Goal: Register for event/course

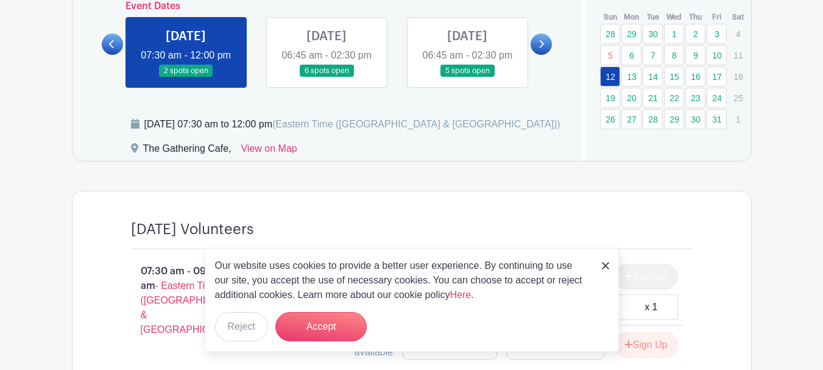
scroll to position [731, 0]
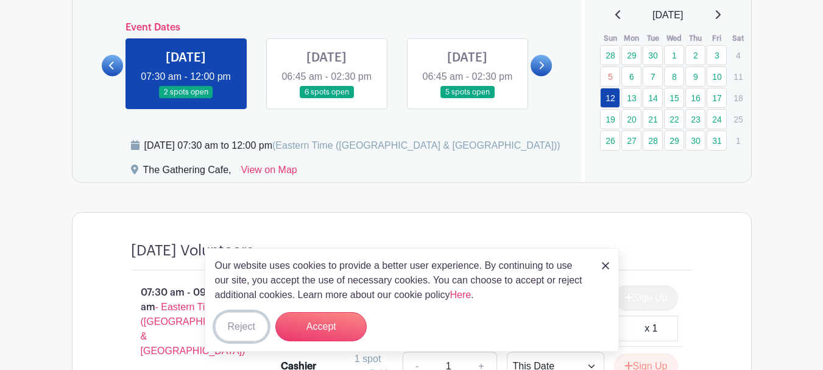
drag, startPoint x: 238, startPoint y: 333, endPoint x: 255, endPoint y: 330, distance: 16.7
click at [238, 333] on button "Reject" at bounding box center [241, 326] width 53 height 29
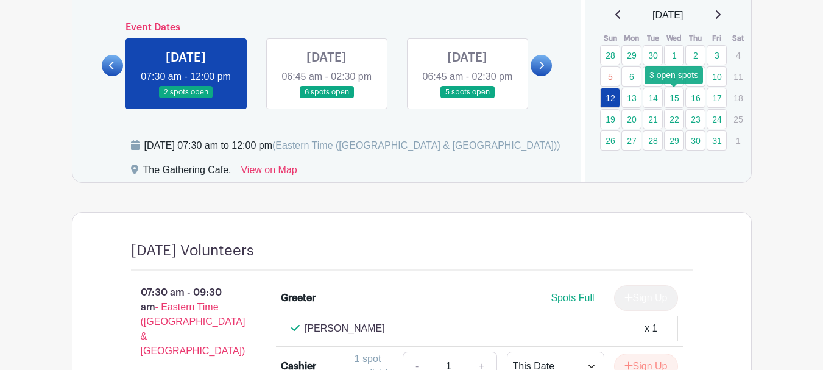
click at [672, 101] on link "15" at bounding box center [674, 98] width 20 height 20
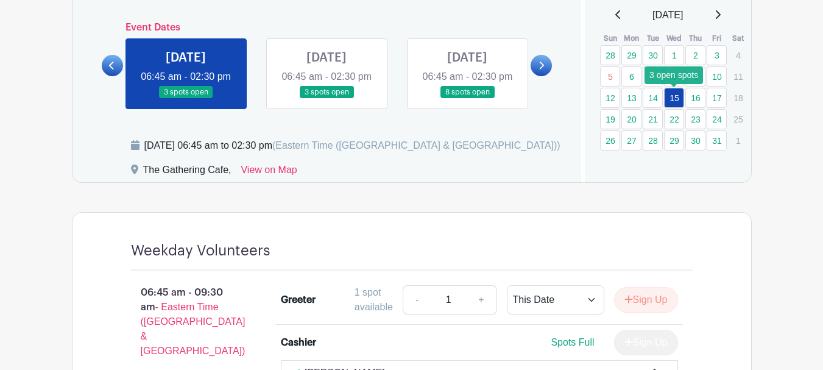
click at [676, 98] on link "15" at bounding box center [674, 98] width 20 height 20
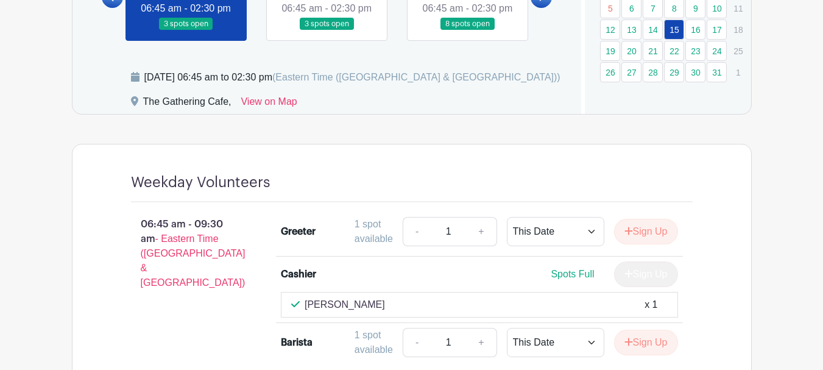
scroll to position [792, 0]
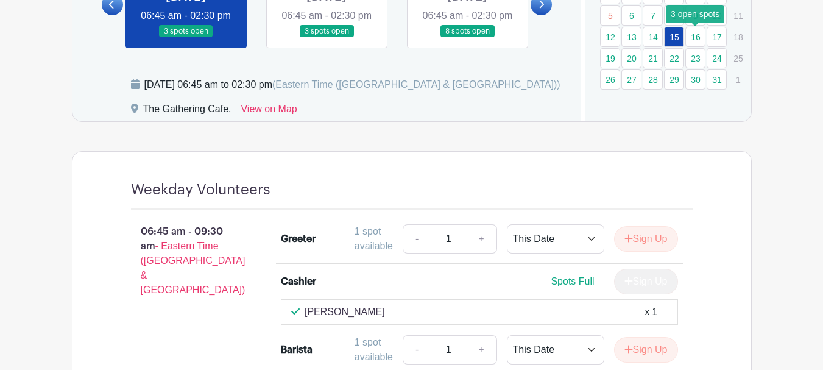
click at [696, 35] on link "16" at bounding box center [695, 37] width 20 height 20
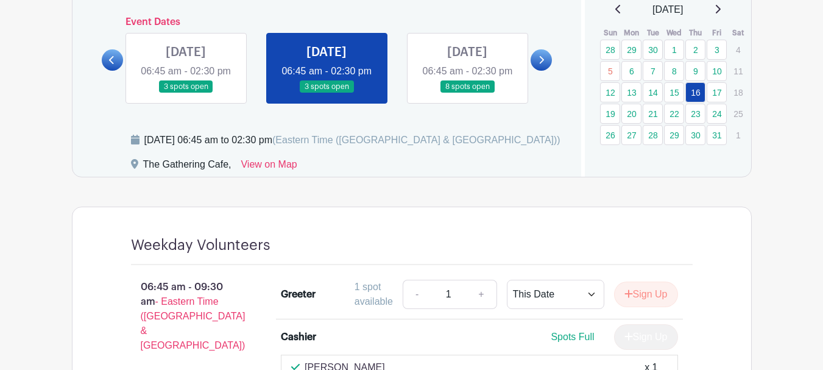
scroll to position [731, 0]
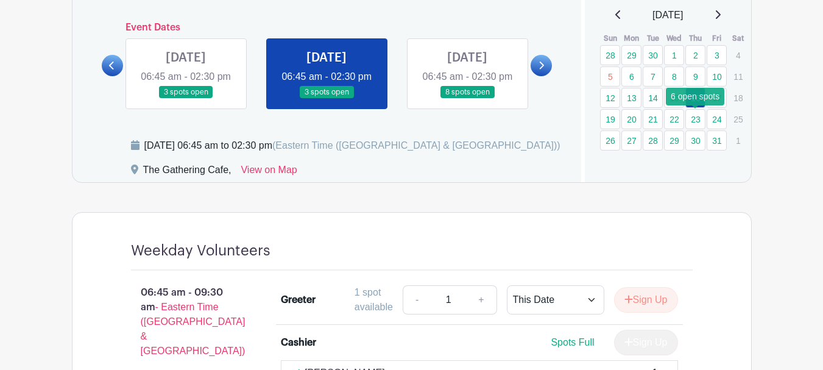
click at [697, 120] on link "23" at bounding box center [695, 119] width 20 height 20
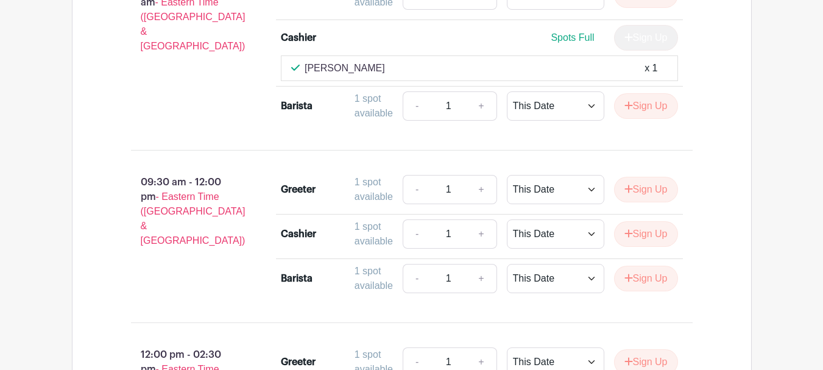
scroll to position [792, 0]
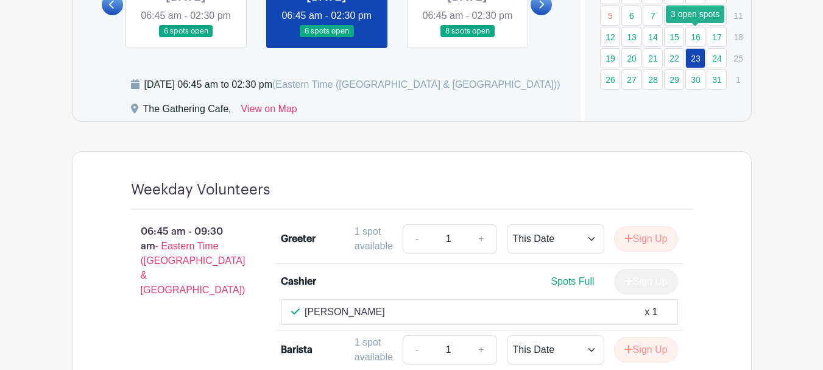
click at [696, 36] on link "16" at bounding box center [695, 37] width 20 height 20
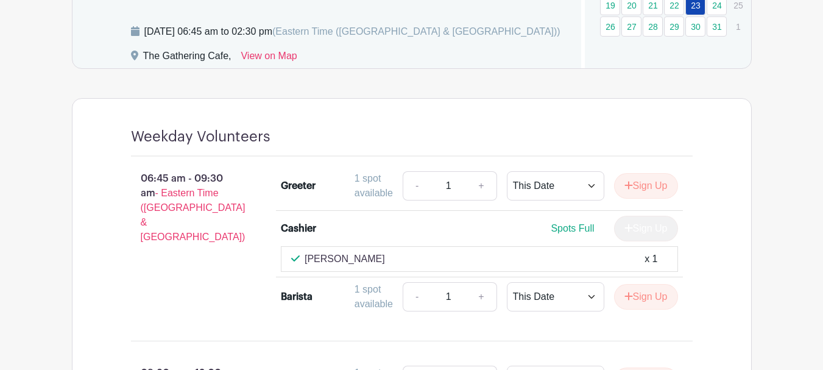
scroll to position [914, 0]
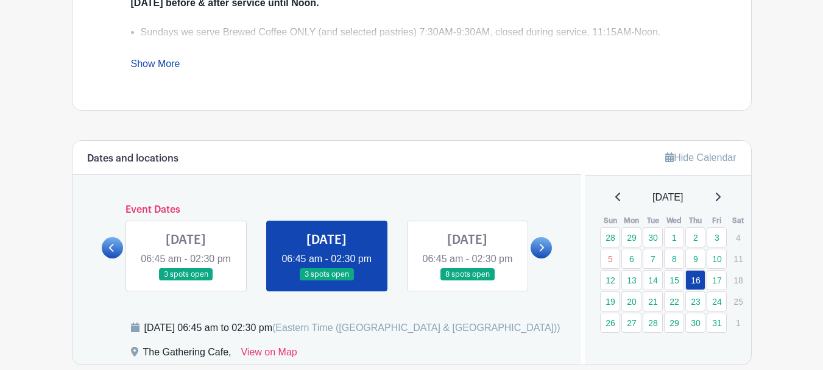
scroll to position [548, 0]
click at [119, 259] on link at bounding box center [112, 248] width 21 height 21
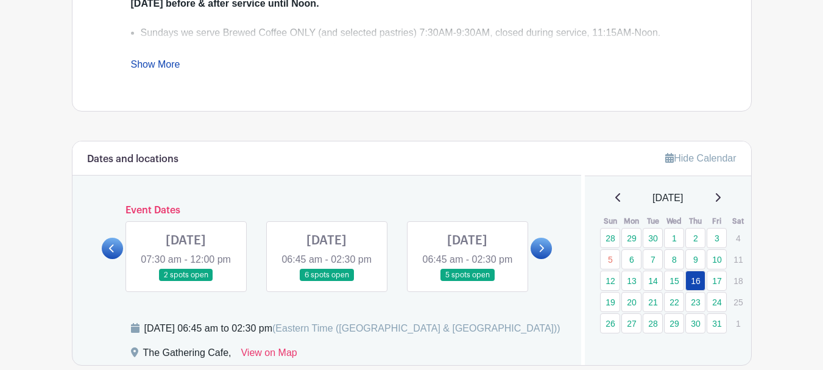
click at [119, 259] on link at bounding box center [112, 248] width 21 height 21
click at [186, 281] on link at bounding box center [186, 281] width 0 height 0
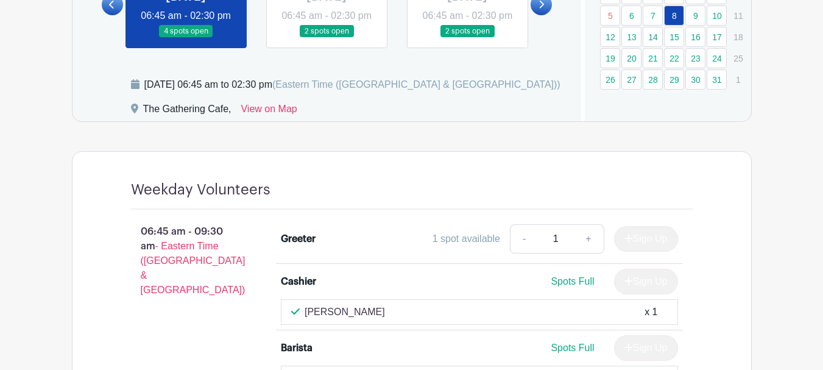
scroll to position [670, 0]
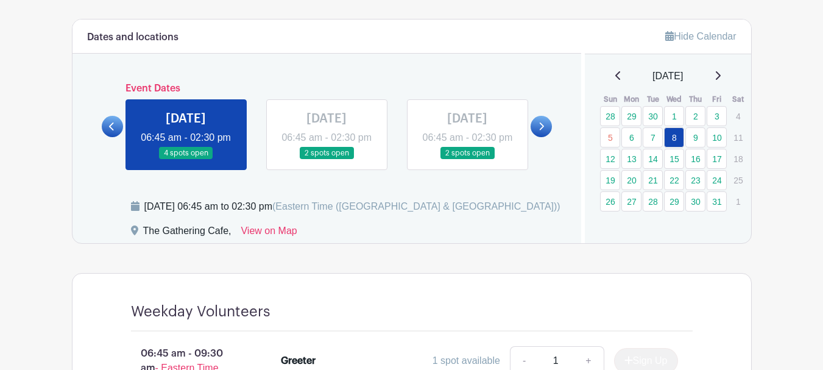
click at [327, 160] on link at bounding box center [327, 160] width 0 height 0
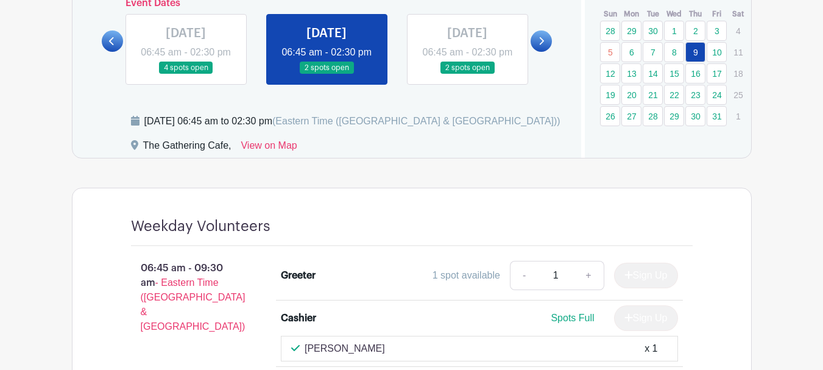
scroll to position [731, 0]
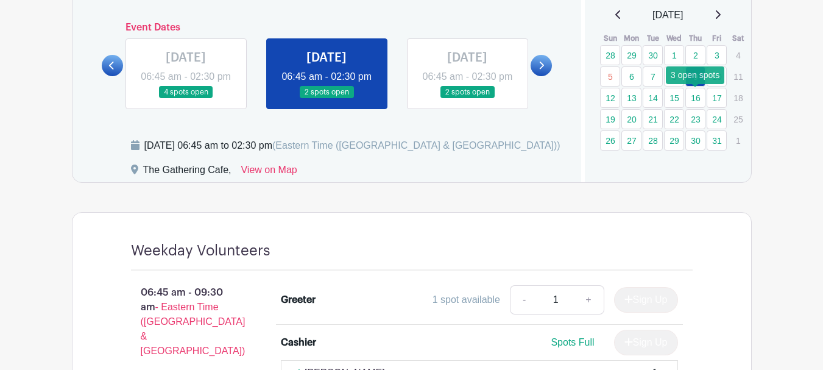
click at [693, 101] on link "16" at bounding box center [695, 98] width 20 height 20
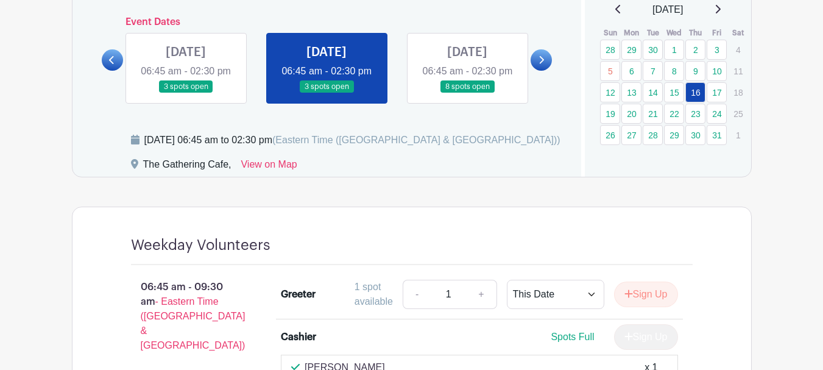
scroll to position [670, 0]
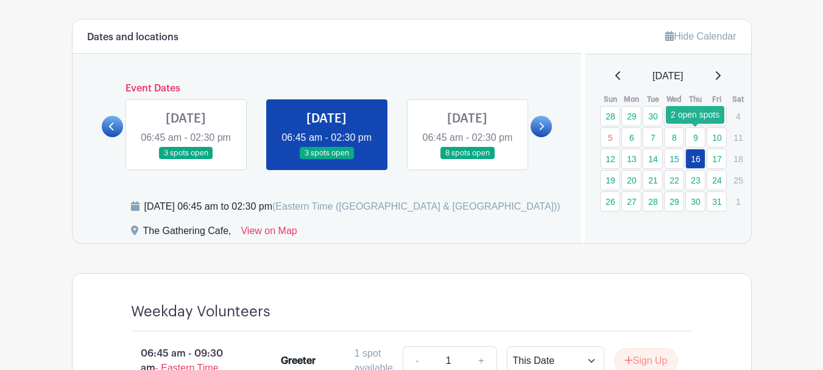
click at [696, 138] on link "9" at bounding box center [695, 137] width 20 height 20
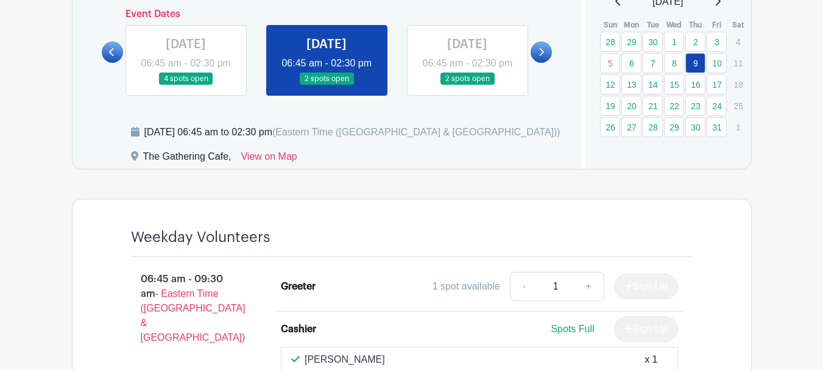
scroll to position [731, 0]
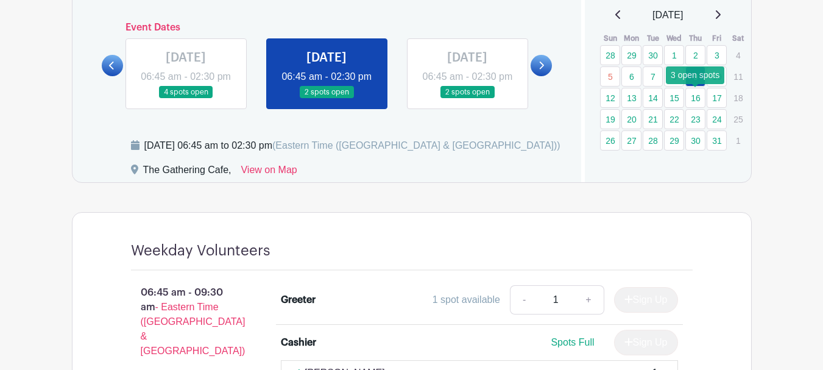
click at [695, 98] on link "16" at bounding box center [695, 98] width 20 height 20
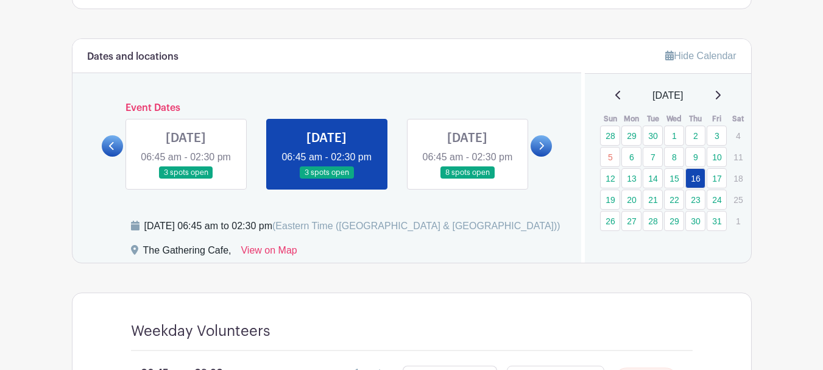
scroll to position [609, 0]
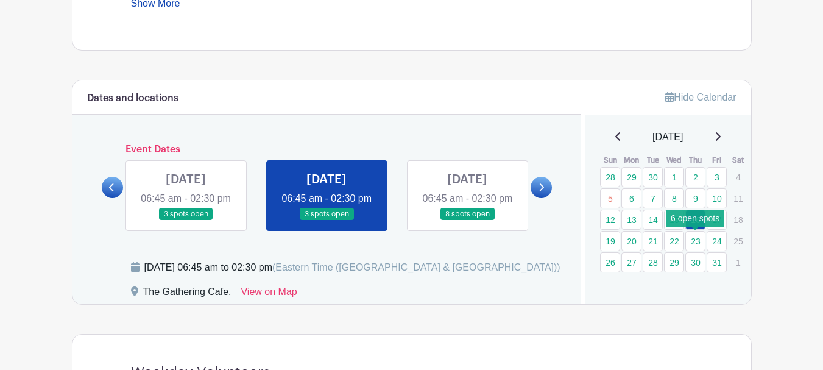
click at [696, 238] on link "23" at bounding box center [695, 241] width 20 height 20
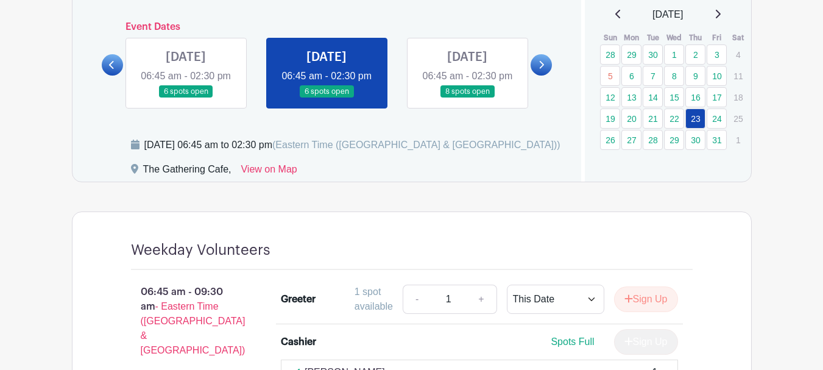
scroll to position [731, 0]
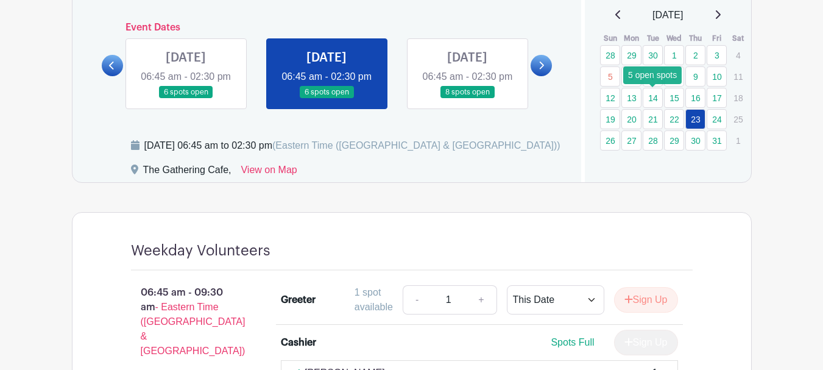
click at [649, 100] on link "14" at bounding box center [653, 98] width 20 height 20
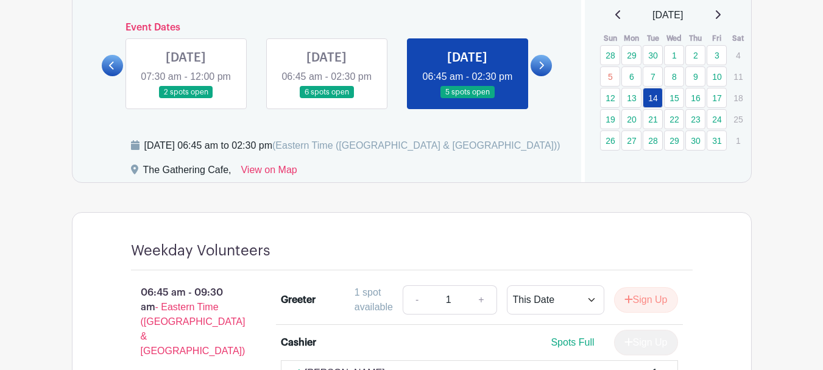
scroll to position [670, 0]
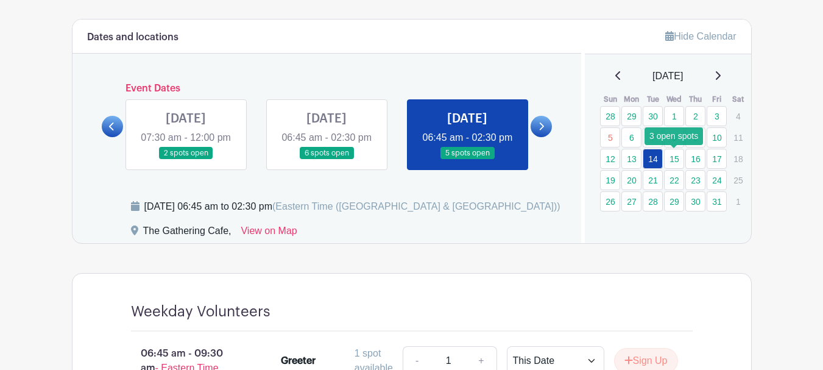
click at [677, 159] on link "15" at bounding box center [674, 159] width 20 height 20
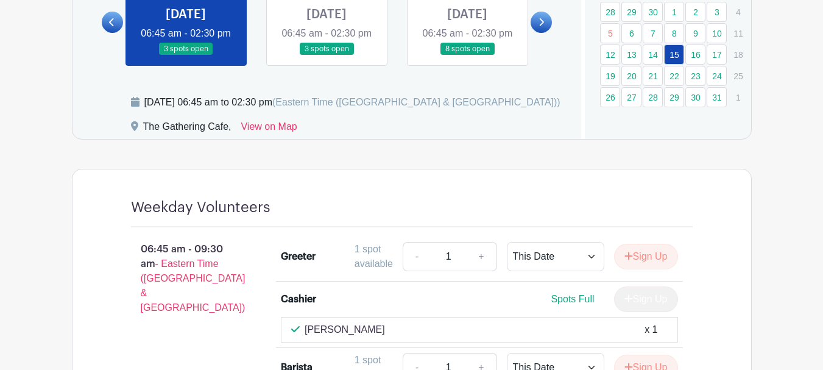
scroll to position [731, 0]
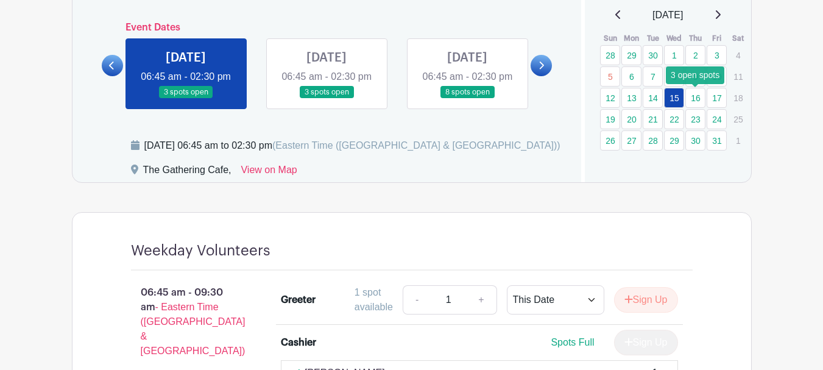
click at [694, 96] on link "16" at bounding box center [695, 98] width 20 height 20
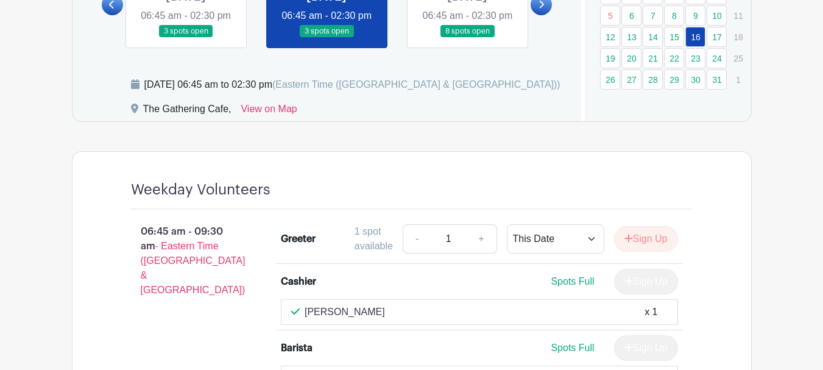
scroll to position [731, 0]
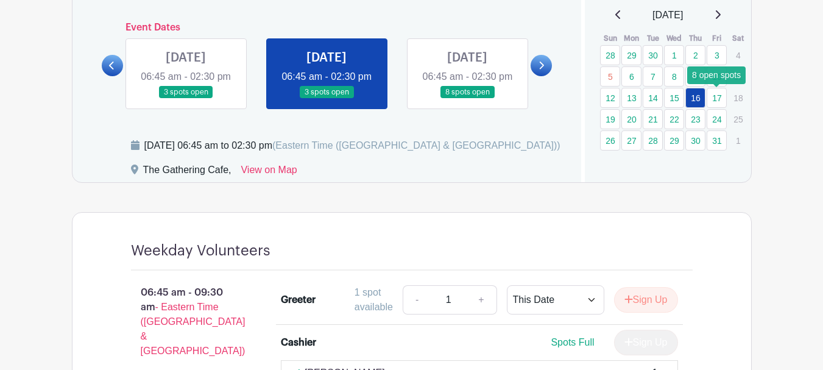
click at [718, 98] on link "17" at bounding box center [717, 98] width 20 height 20
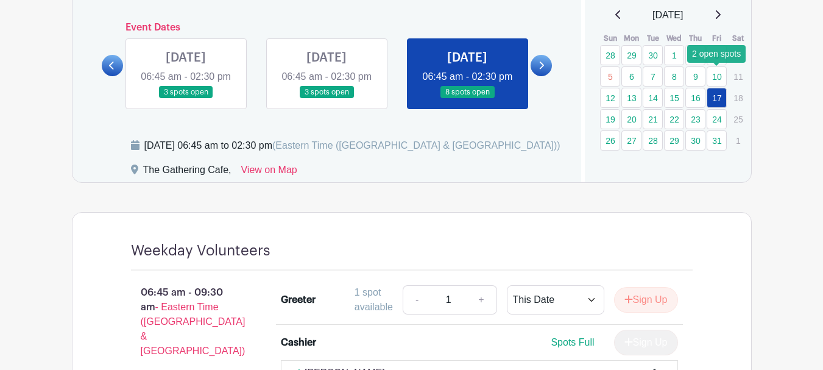
click at [716, 77] on link "10" at bounding box center [717, 76] width 20 height 20
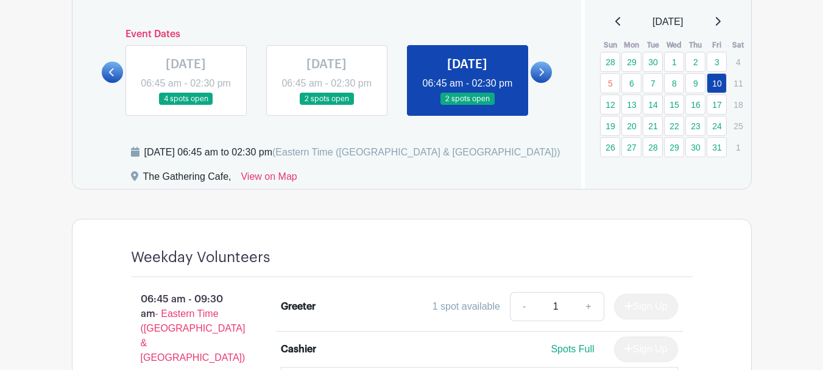
scroll to position [792, 0]
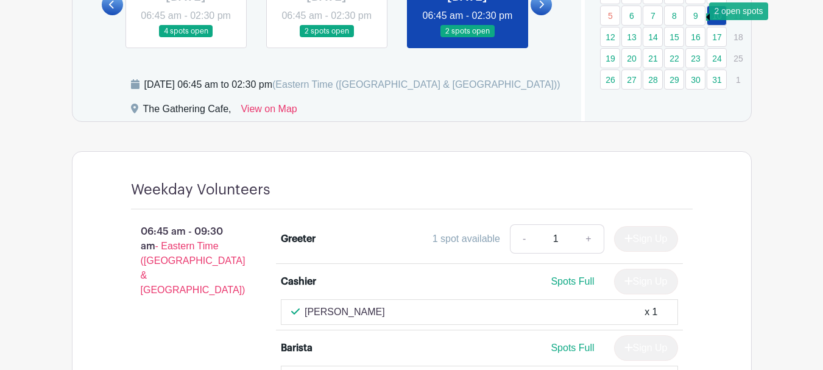
click at [696, 18] on link "9" at bounding box center [695, 15] width 20 height 20
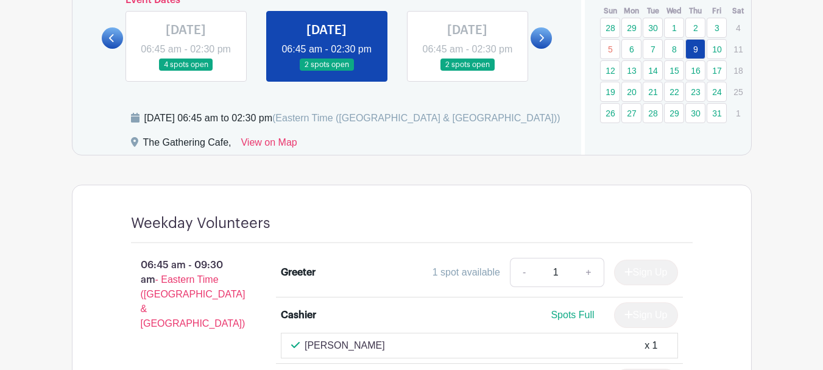
scroll to position [731, 0]
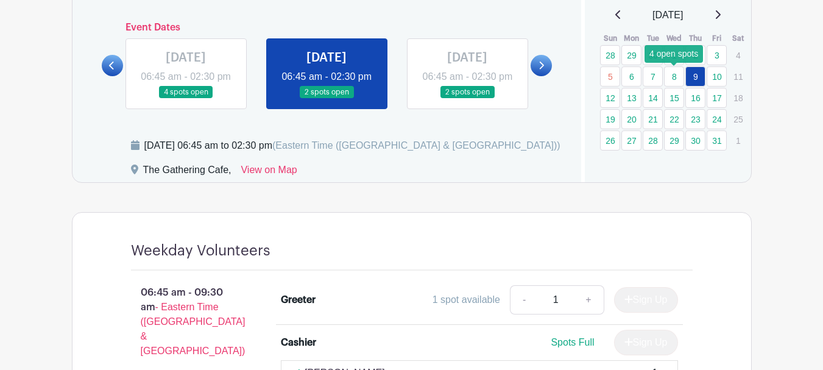
click at [675, 82] on link "8" at bounding box center [674, 76] width 20 height 20
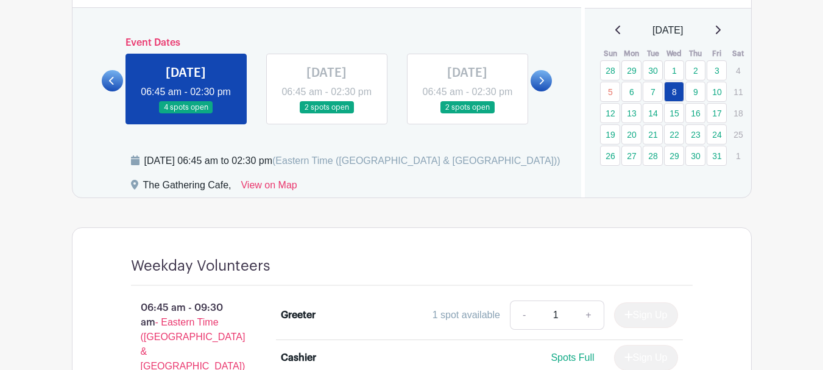
scroll to position [713, 0]
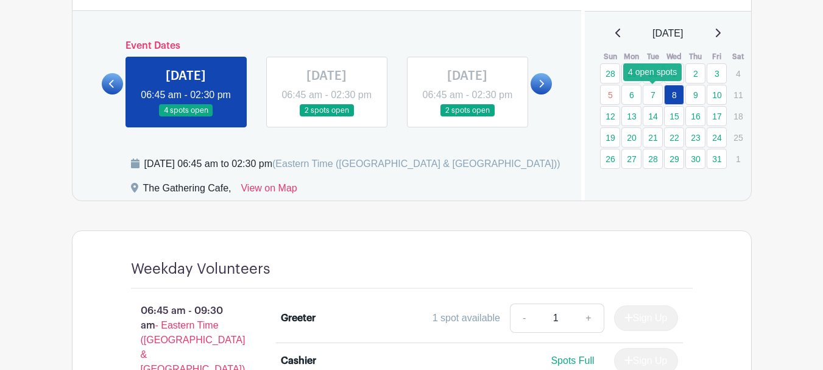
click at [654, 96] on link "7" at bounding box center [653, 95] width 20 height 20
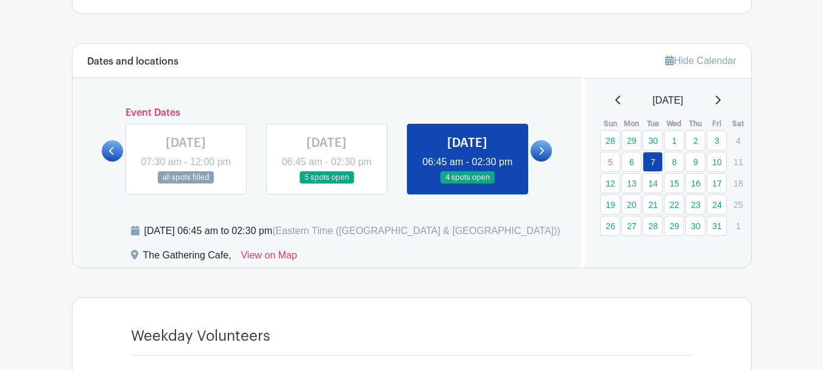
scroll to position [652, 0]
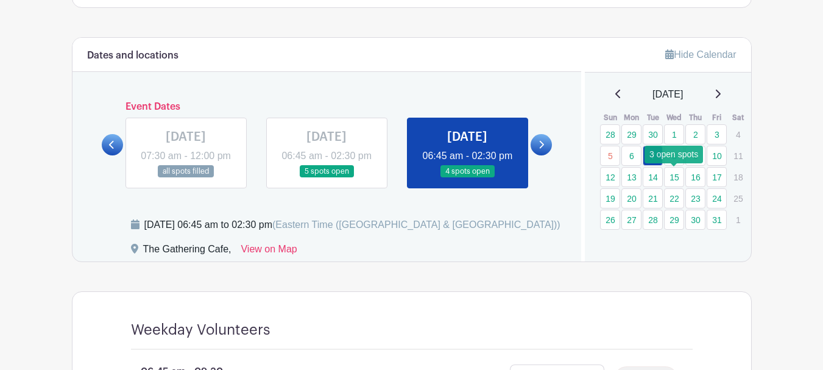
click at [675, 175] on link "15" at bounding box center [674, 177] width 20 height 20
